Goal: Task Accomplishment & Management: Complete application form

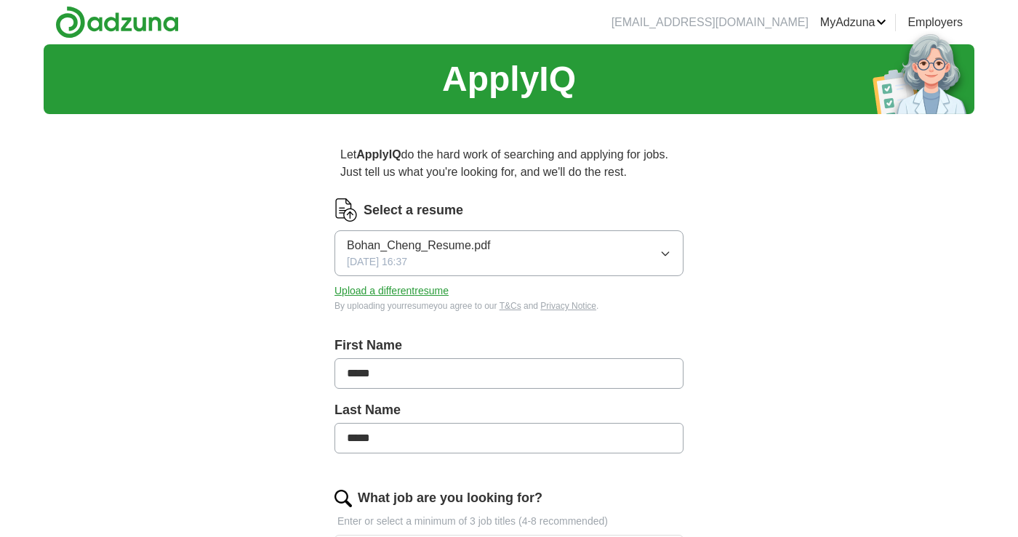
click at [388, 294] on button "Upload a different resume" at bounding box center [391, 291] width 114 height 15
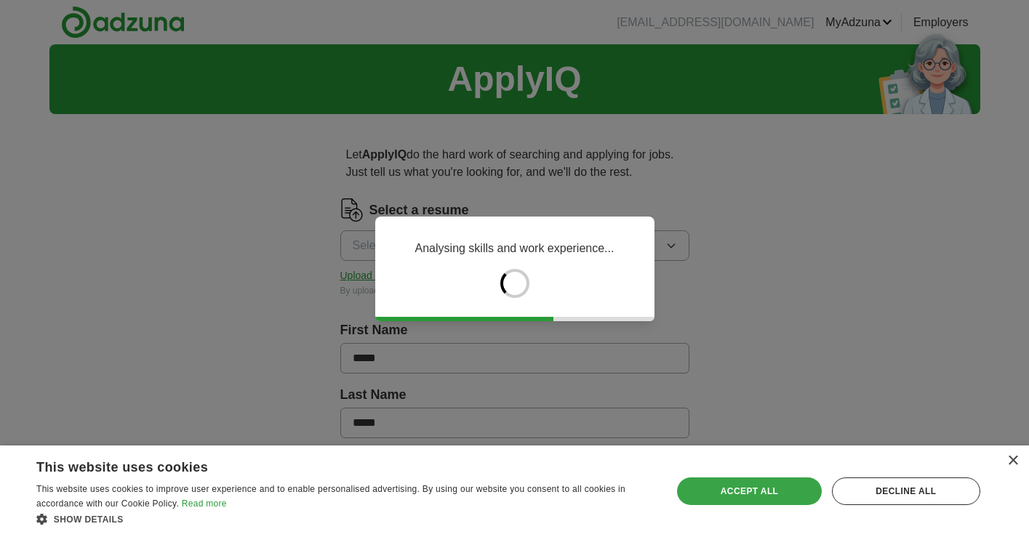
click at [779, 489] on div "Accept all" at bounding box center [749, 492] width 144 height 28
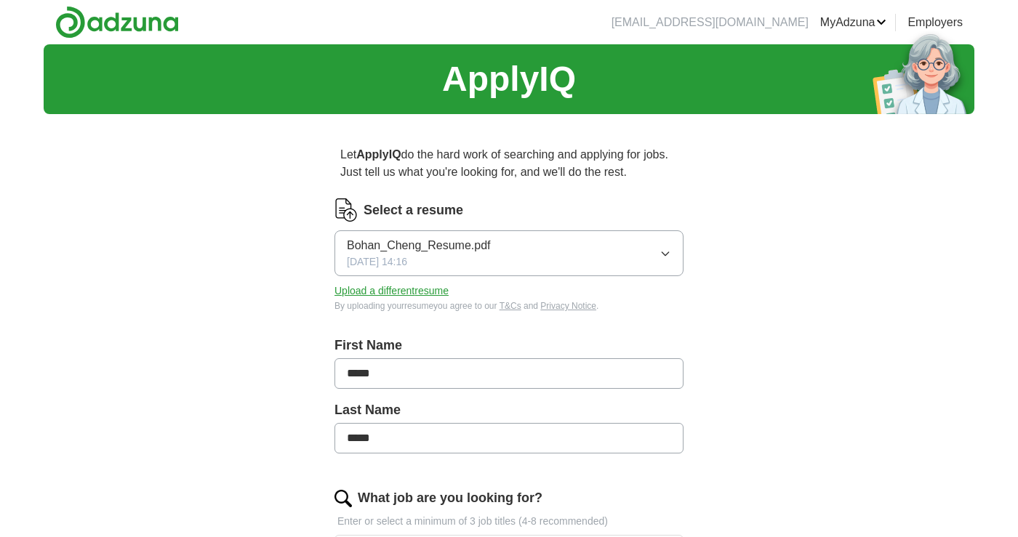
scroll to position [292, 0]
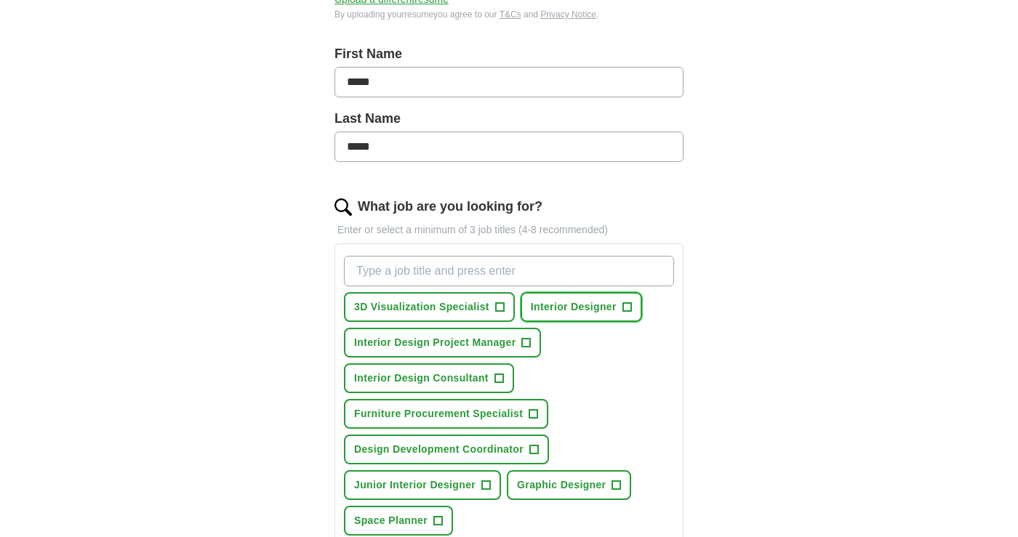
click at [619, 311] on button "Interior Designer +" at bounding box center [581, 307] width 121 height 30
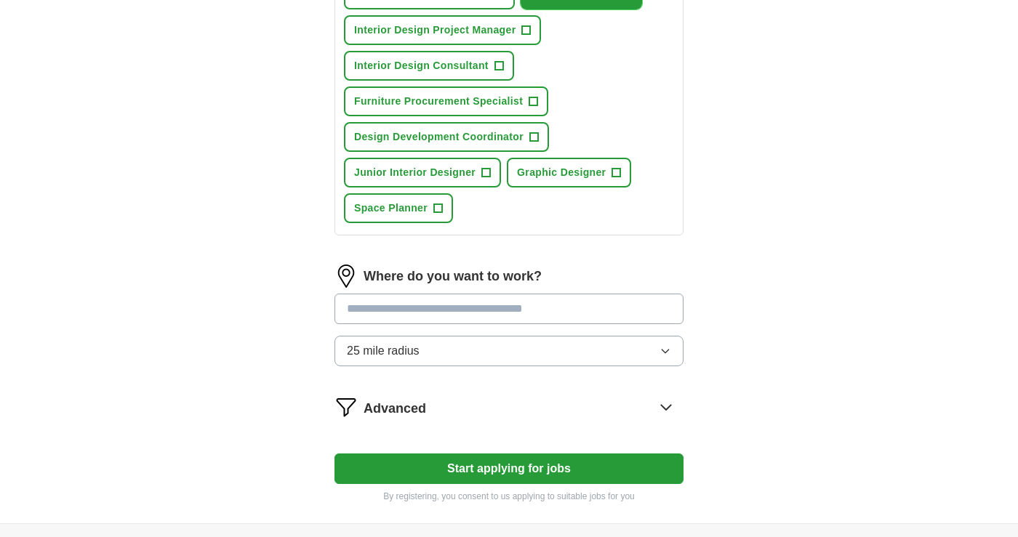
scroll to position [612, 0]
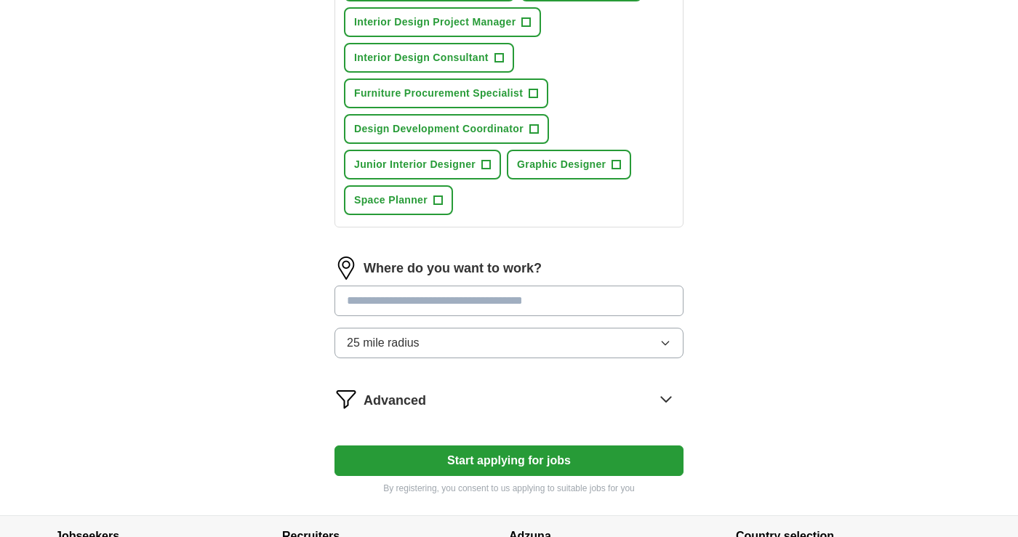
click at [553, 334] on button "25 mile radius" at bounding box center [508, 343] width 349 height 31
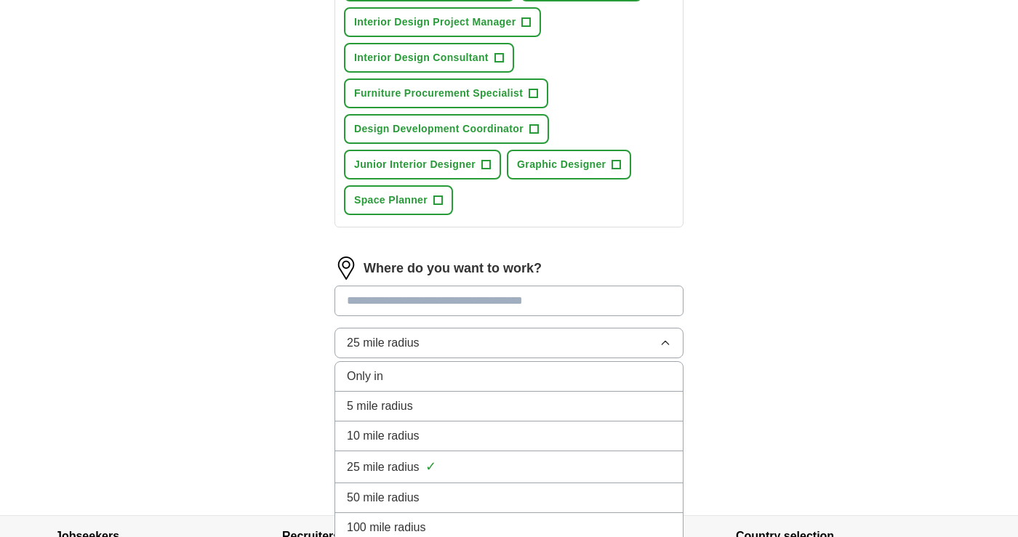
click at [457, 521] on div "100 mile radius" at bounding box center [509, 527] width 324 height 17
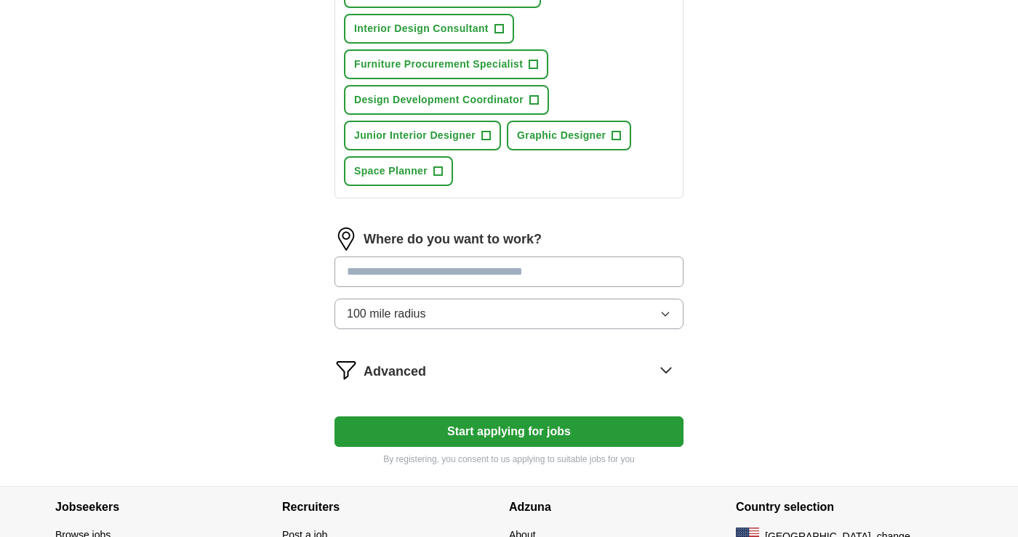
click at [505, 316] on button "100 mile radius" at bounding box center [508, 314] width 349 height 31
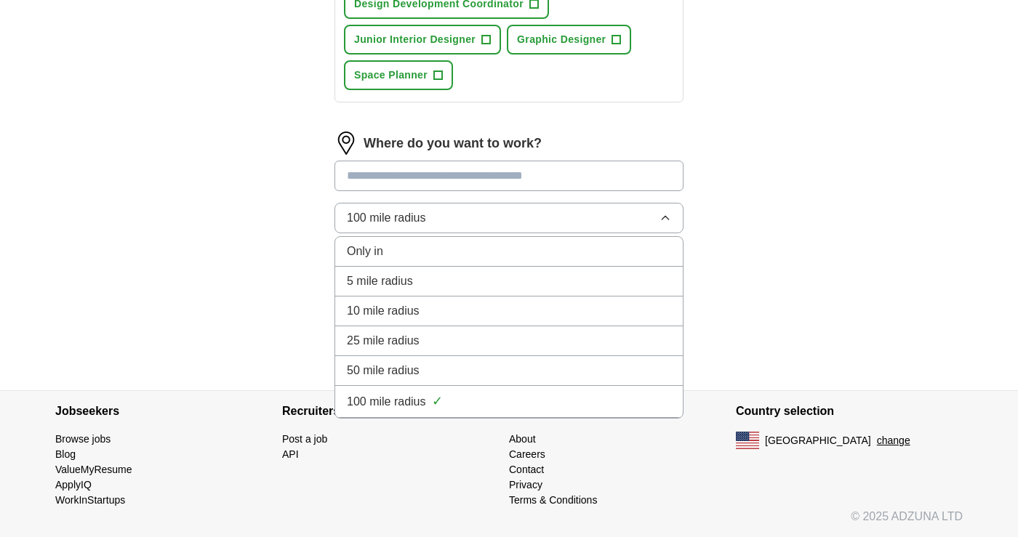
scroll to position [737, 0]
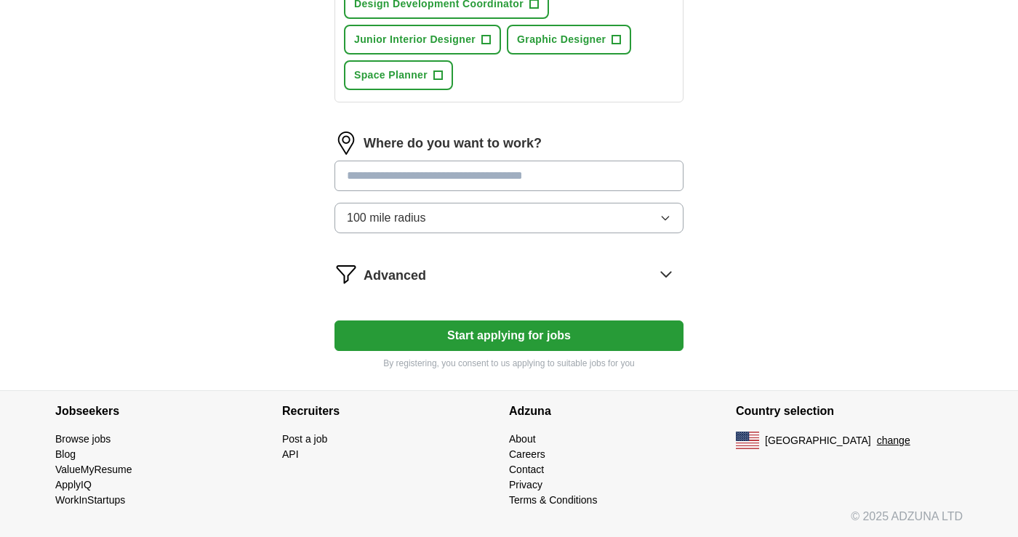
click at [562, 330] on button "Start applying for jobs" at bounding box center [508, 336] width 349 height 31
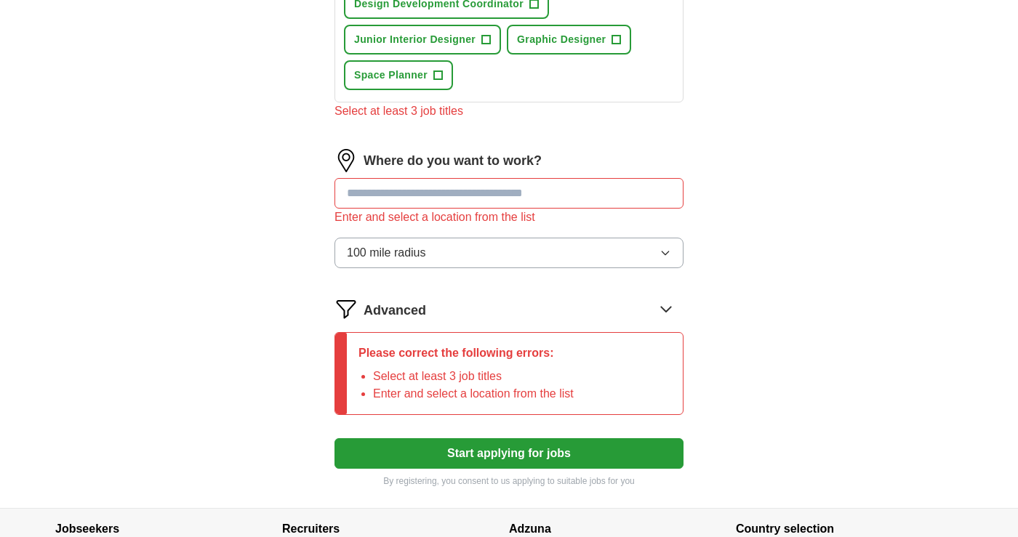
click at [468, 203] on input at bounding box center [508, 193] width 349 height 31
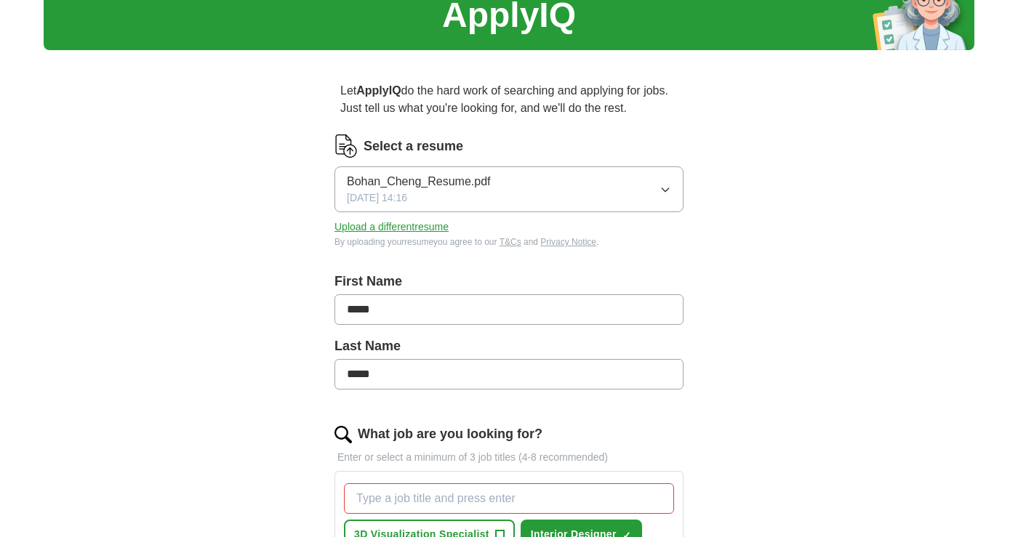
scroll to position [0, 0]
